Goal: Task Accomplishment & Management: Complete application form

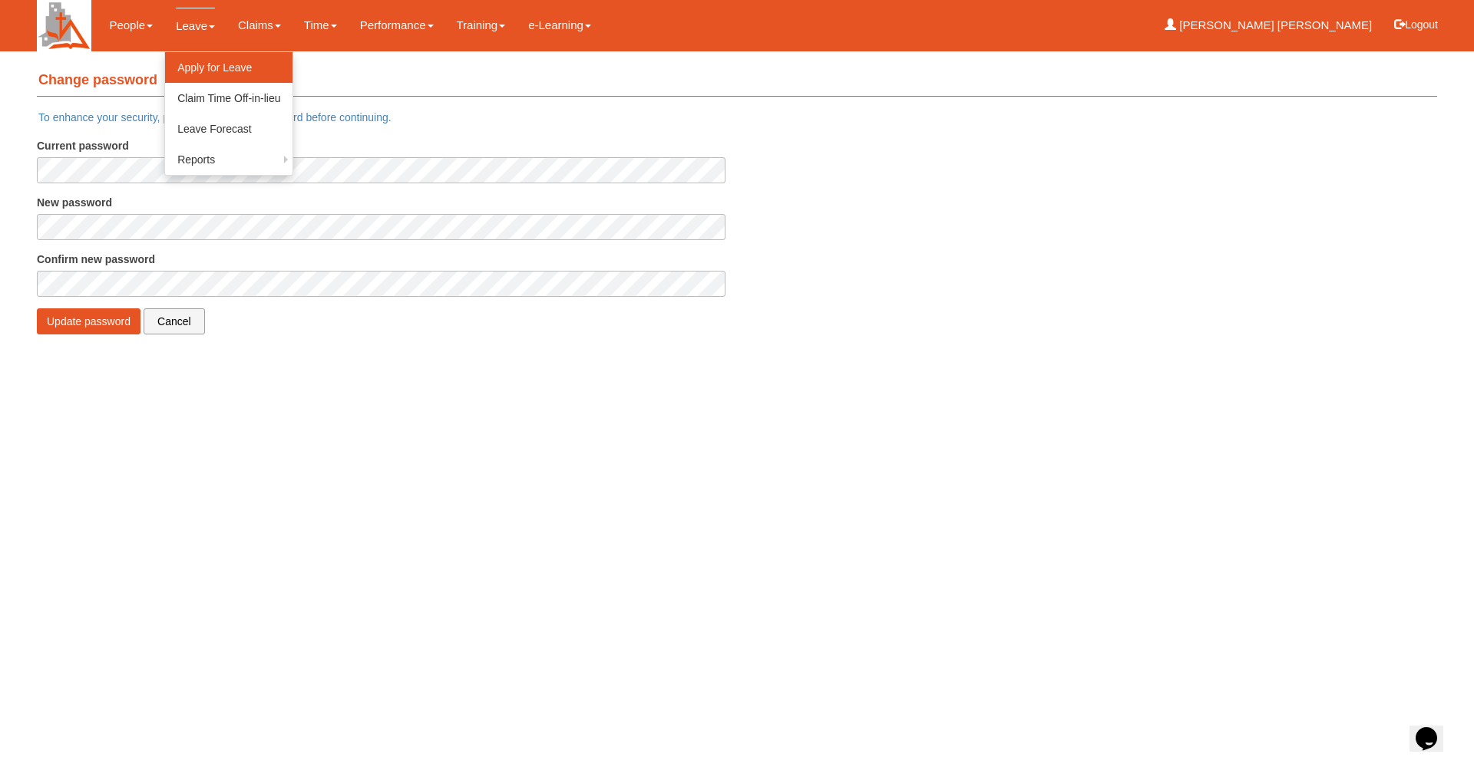
click at [222, 63] on link "Apply for Leave" at bounding box center [228, 67] width 127 height 31
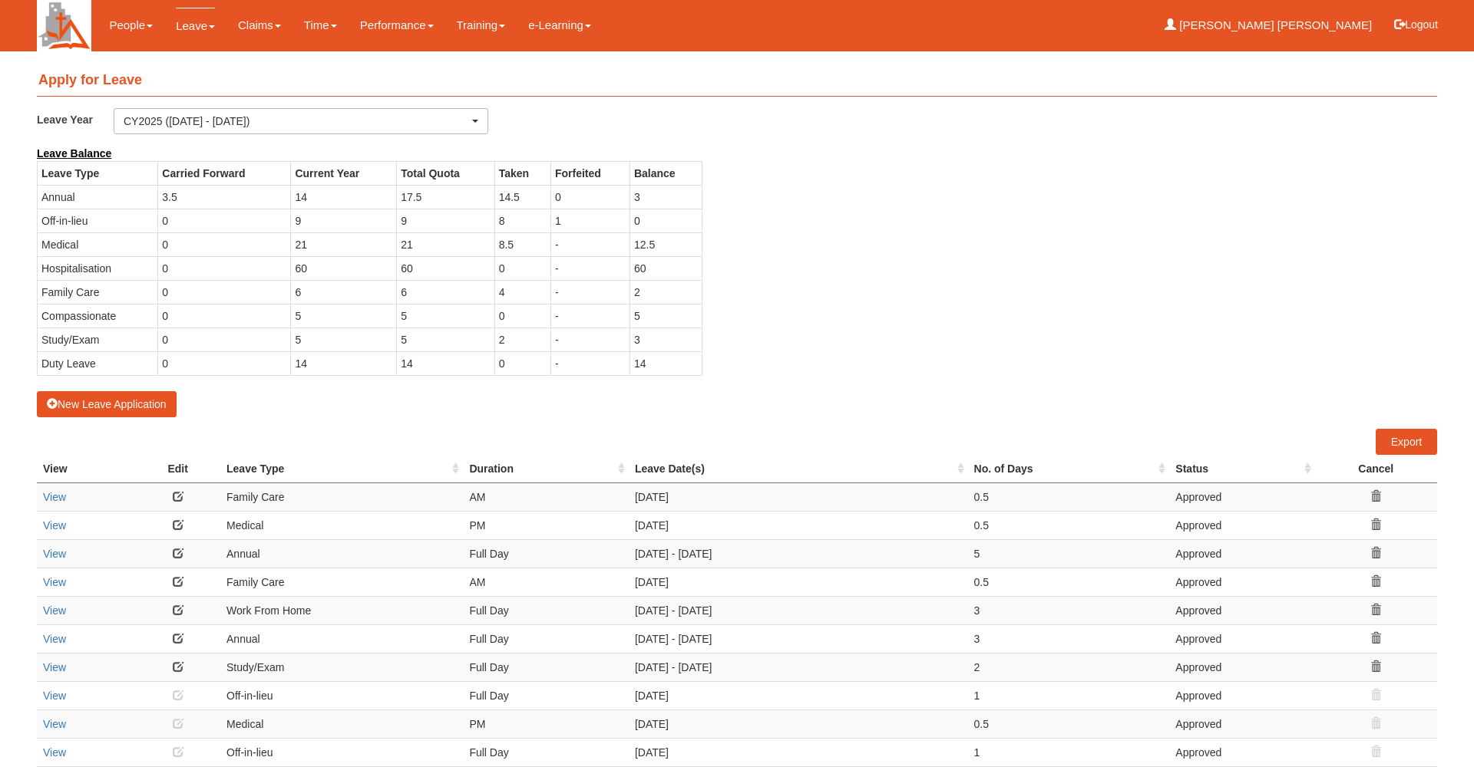
select select "50"
click at [120, 400] on button "New Leave Application" at bounding box center [107, 404] width 140 height 26
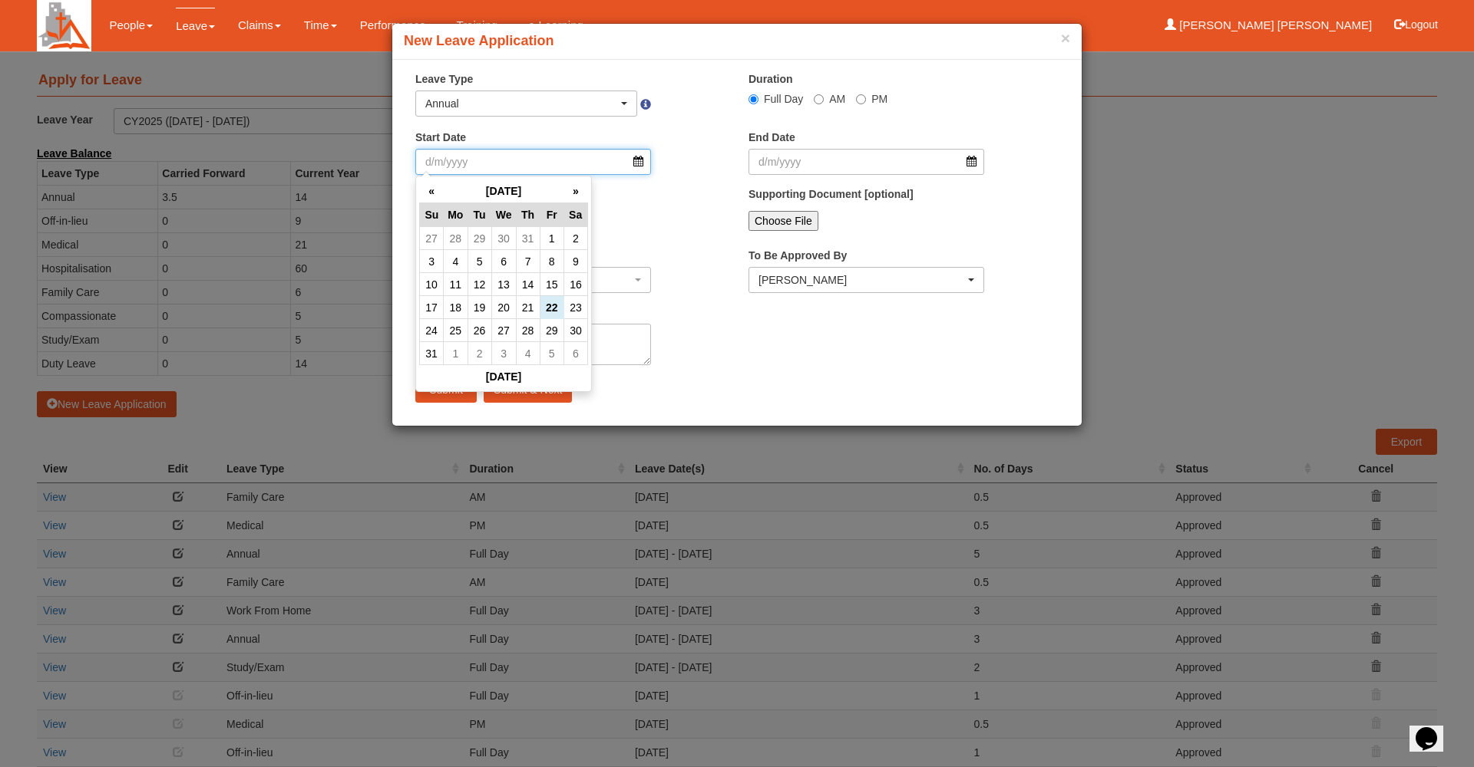
click at [616, 167] on input "Start Date" at bounding box center [533, 162] width 236 height 26
click at [583, 196] on th "»" at bounding box center [575, 192] width 24 height 24
click at [507, 315] on td "24" at bounding box center [503, 307] width 25 height 23
type input "24/9/2025"
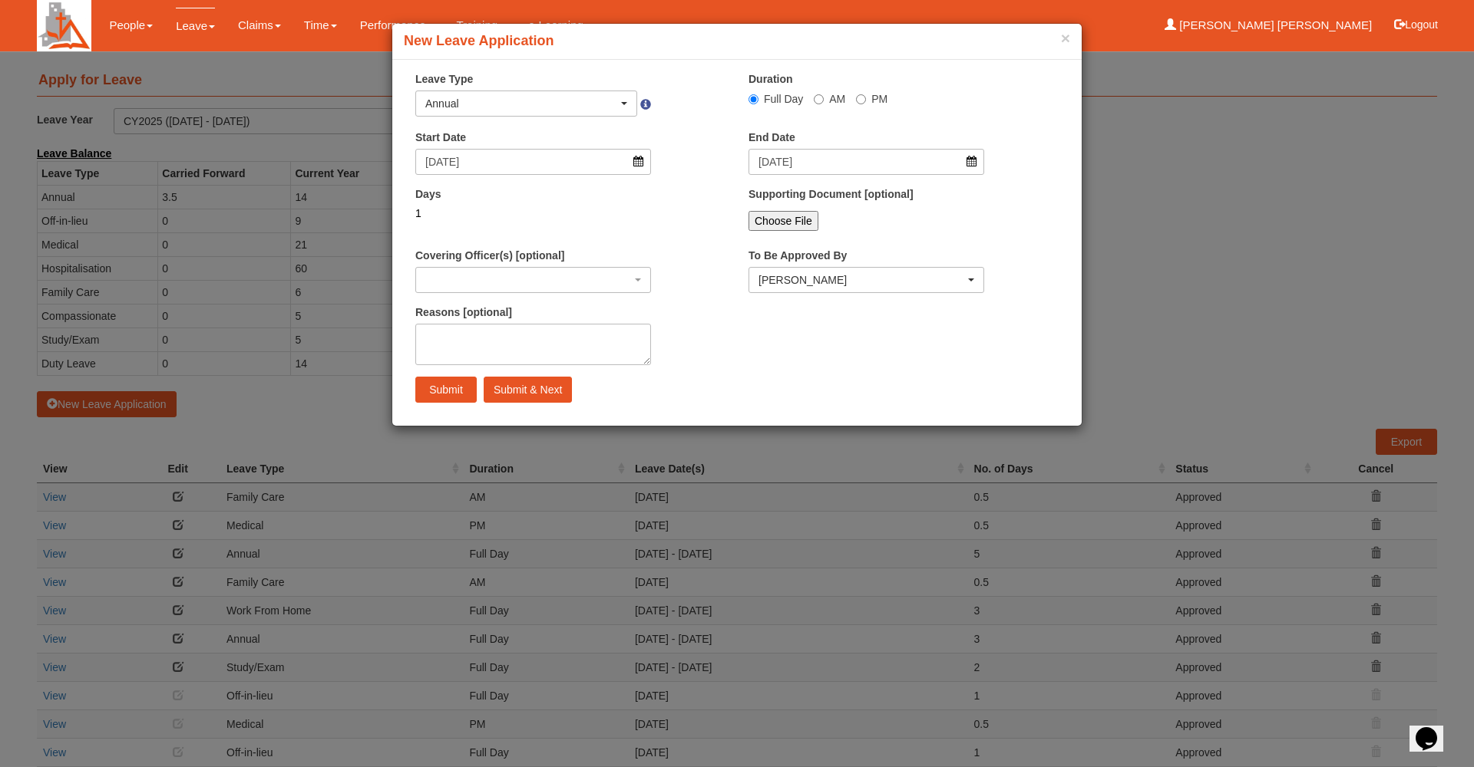
select select
click at [503, 338] on textarea "Reasons [optional]" at bounding box center [533, 344] width 236 height 41
type textarea "Josiah's Graduation"
click at [453, 394] on input "Submit" at bounding box center [445, 390] width 61 height 26
select select
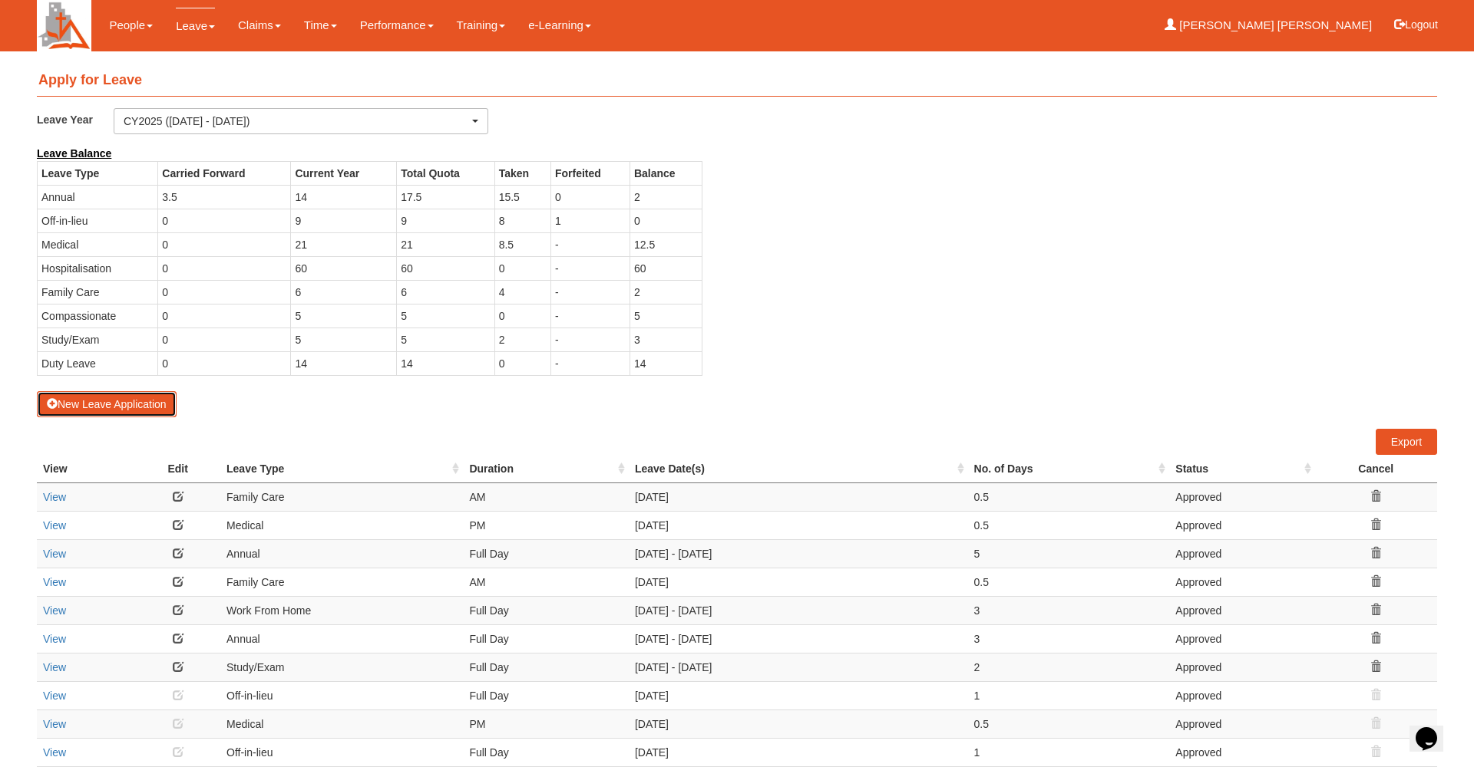
select select "50"
